Goal: Task Accomplishment & Management: Manage account settings

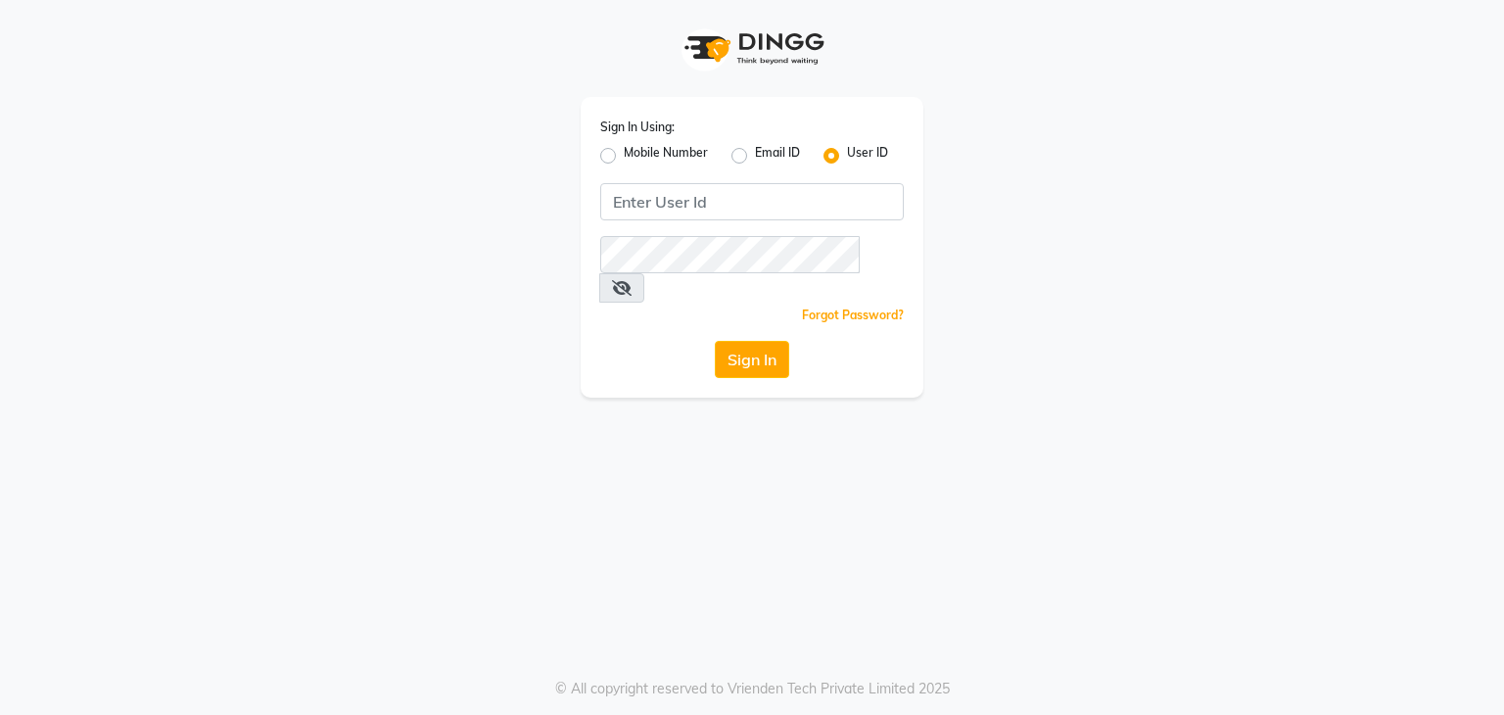
click at [624, 156] on label "Mobile Number" at bounding box center [666, 155] width 84 height 23
click at [624, 156] on input "Mobile Number" at bounding box center [630, 150] width 13 height 13
radio input "true"
radio input "false"
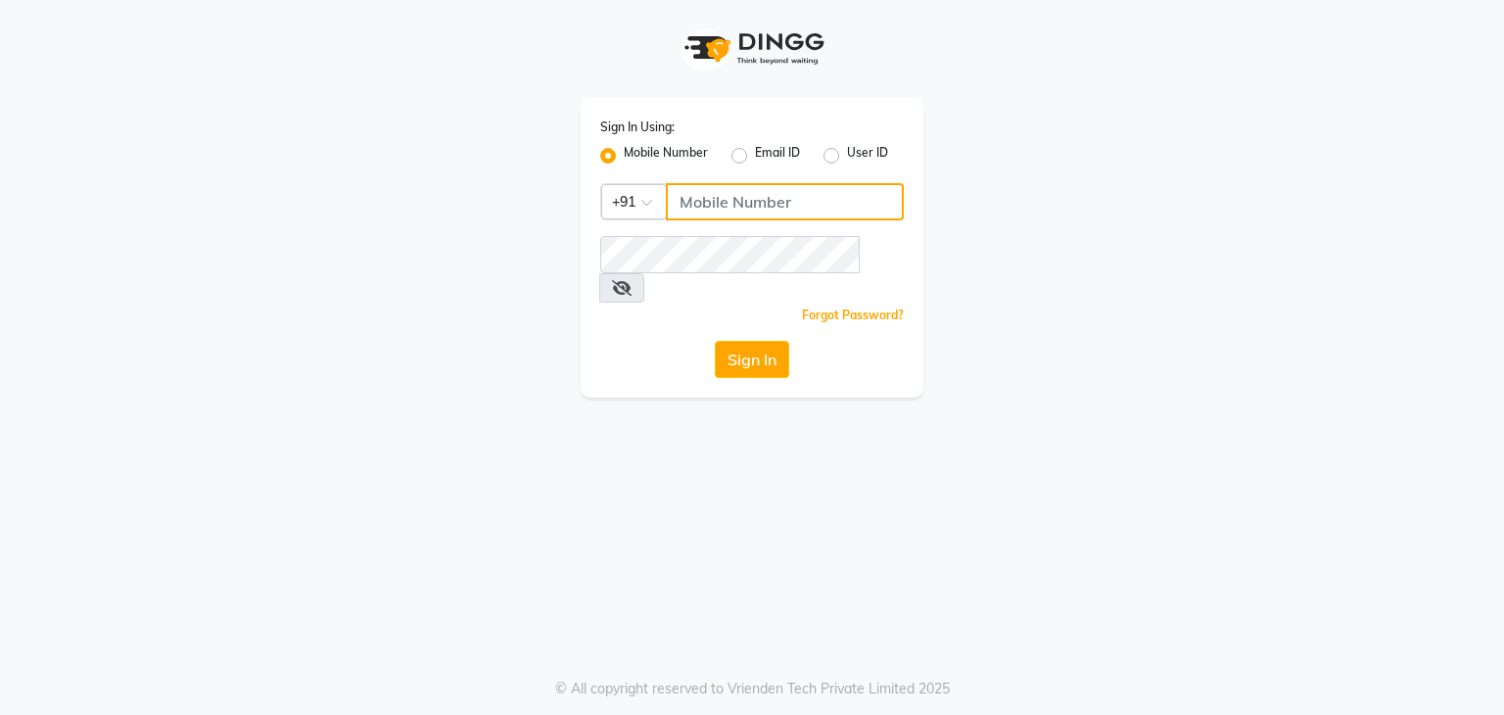
click at [756, 209] on input "Username" at bounding box center [785, 201] width 238 height 37
type input "7684837520"
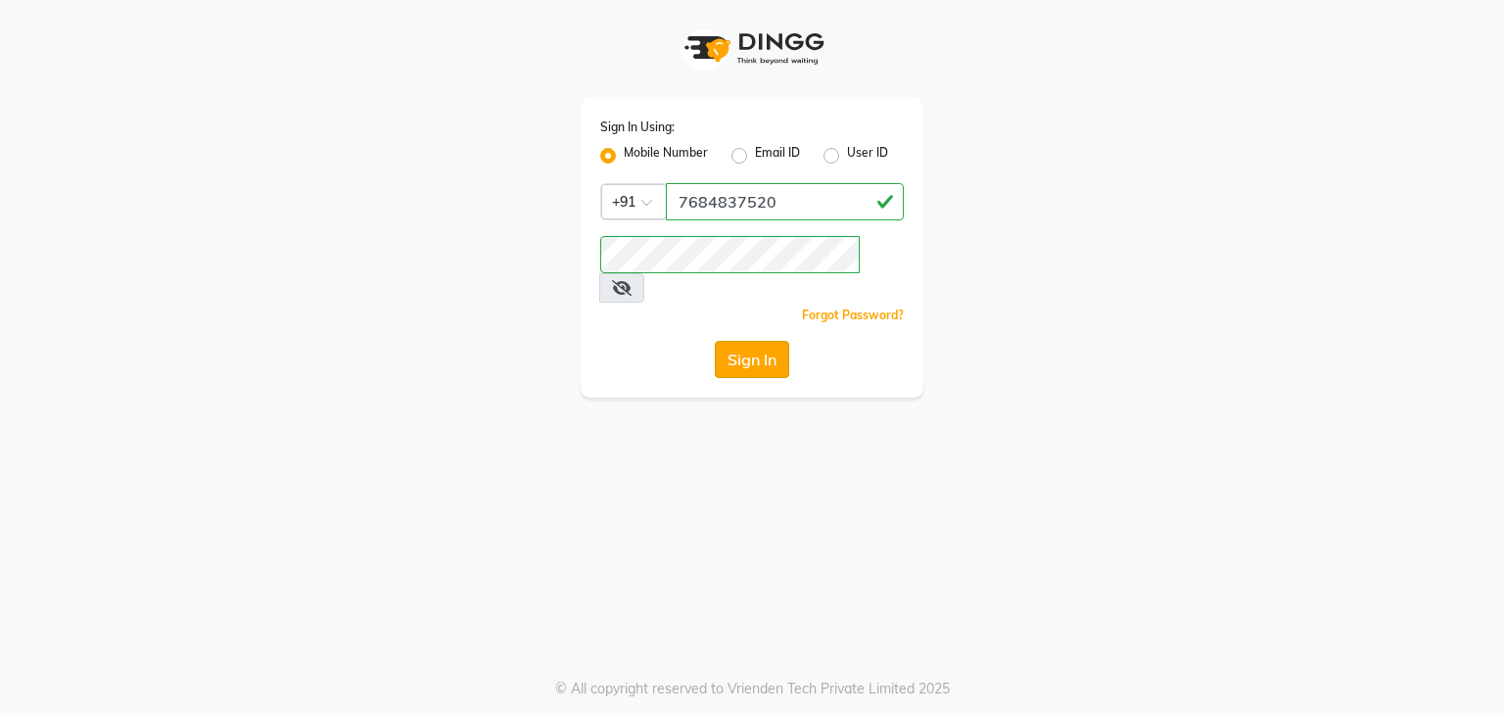
click at [740, 341] on button "Sign In" at bounding box center [752, 359] width 74 height 37
